Goal: Transaction & Acquisition: Subscribe to service/newsletter

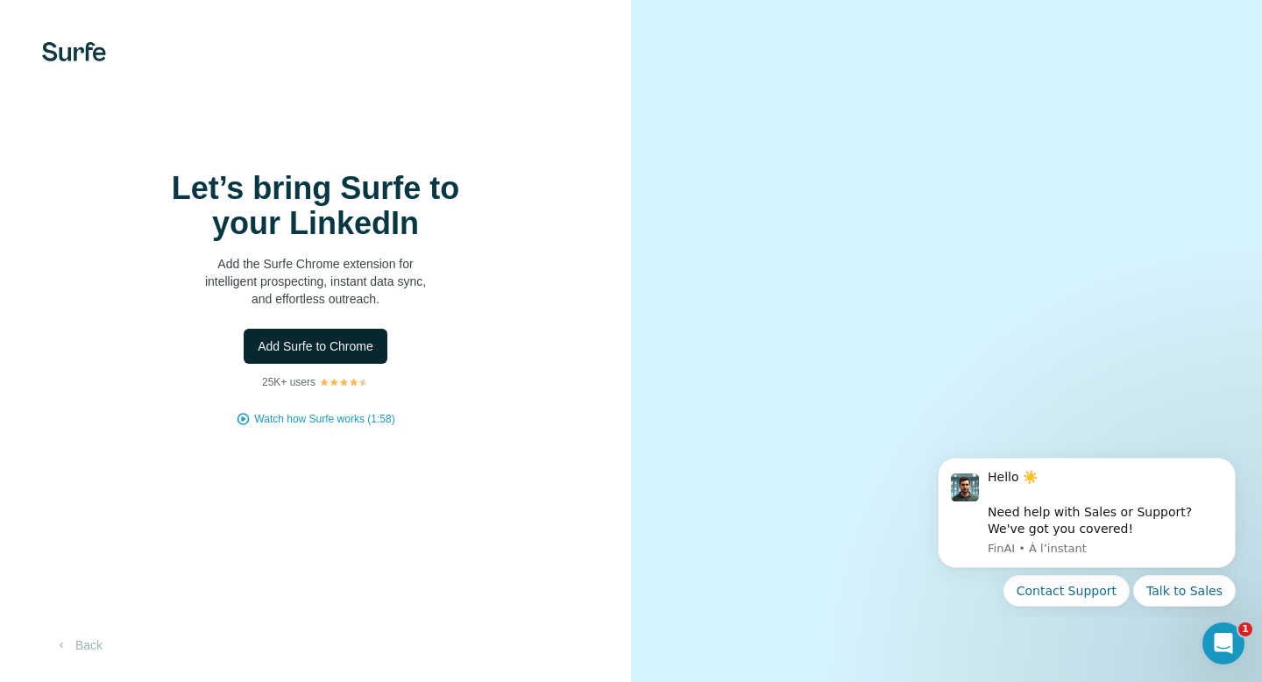
click at [283, 346] on span "Add Surfe to Chrome" at bounding box center [316, 346] width 116 height 18
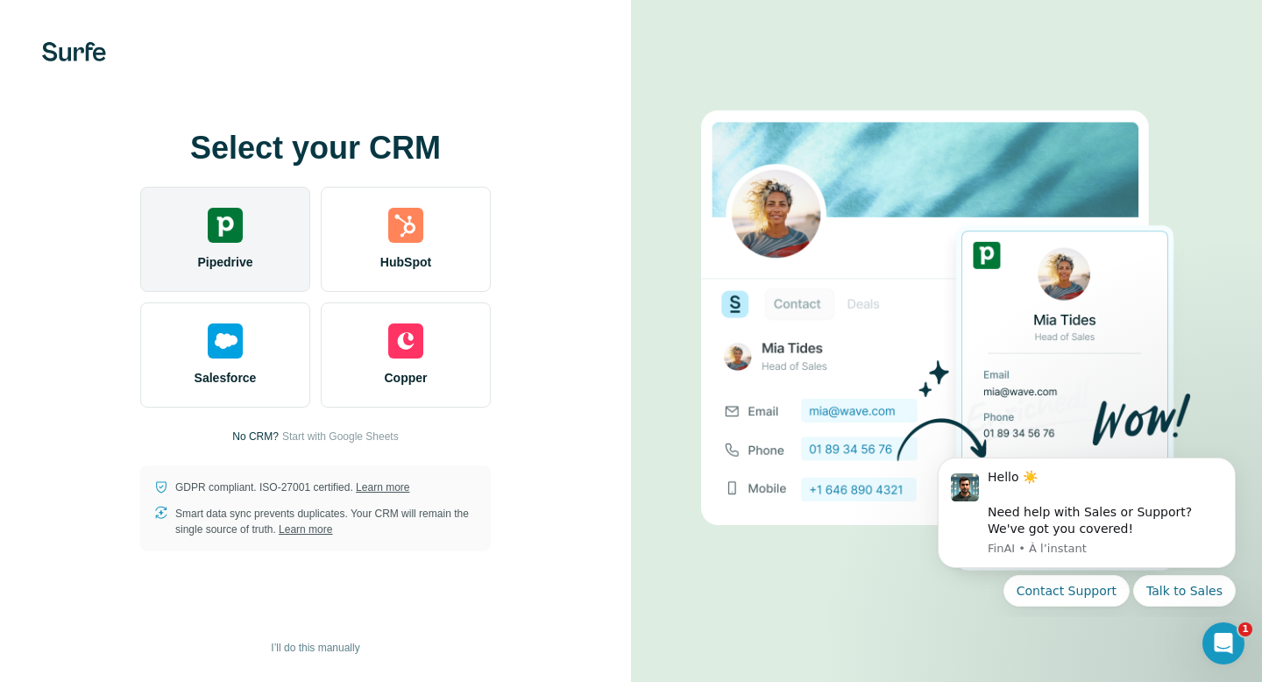
click at [199, 250] on div "Pipedrive" at bounding box center [225, 239] width 170 height 105
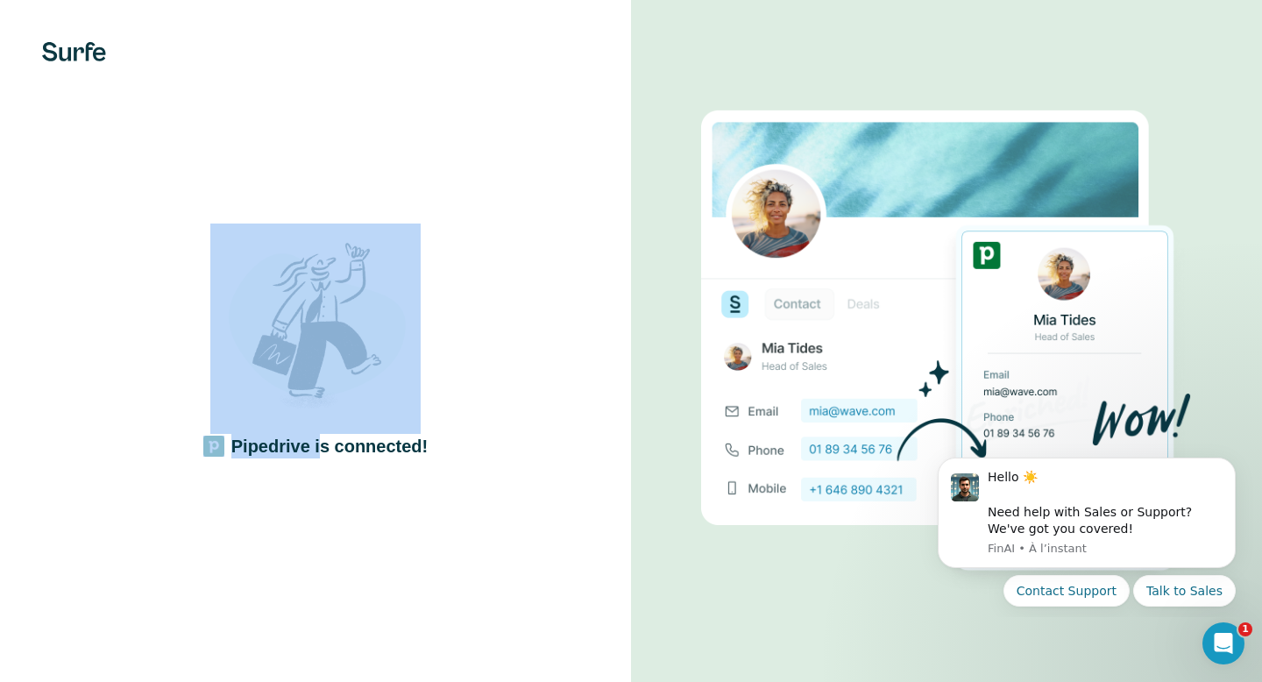
drag, startPoint x: 321, startPoint y: 436, endPoint x: 311, endPoint y: 18, distance: 418.2
click at [311, 19] on div "Pipedrive is connected!" at bounding box center [315, 341] width 631 height 682
